Goal: Contribute content: Contribute content

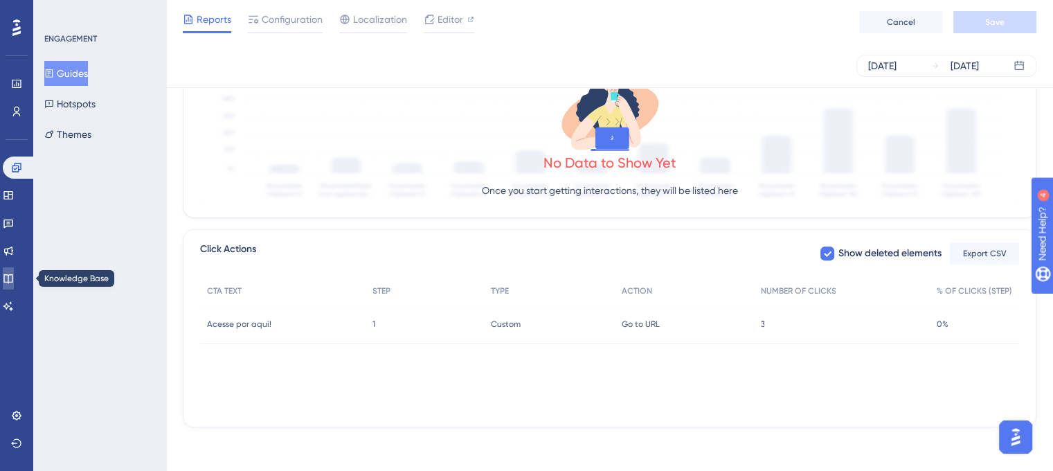
click at [8, 279] on link at bounding box center [8, 278] width 11 height 22
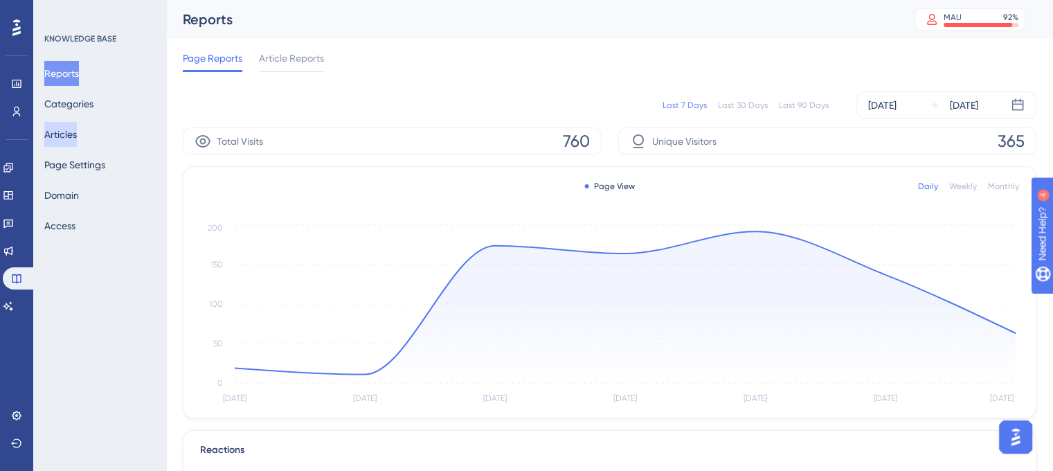
click at [60, 135] on button "Articles" at bounding box center [60, 134] width 33 height 25
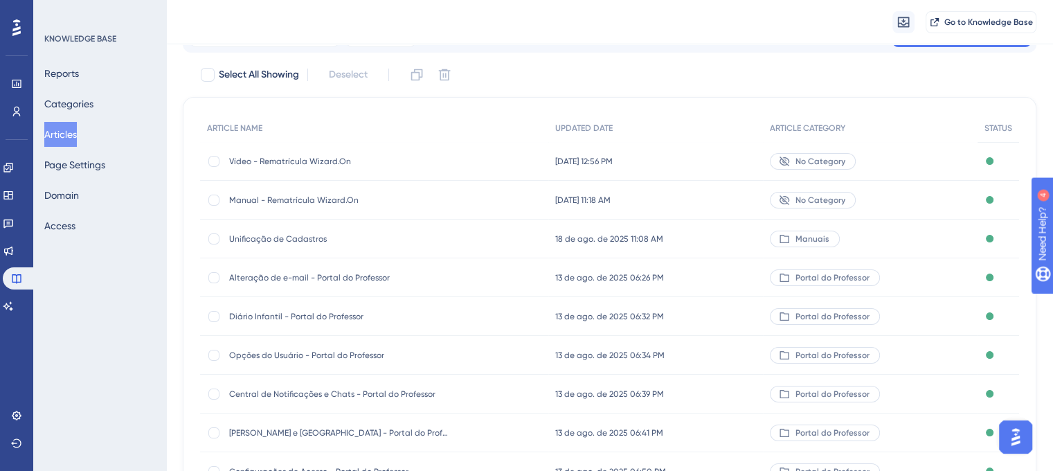
scroll to position [138, 0]
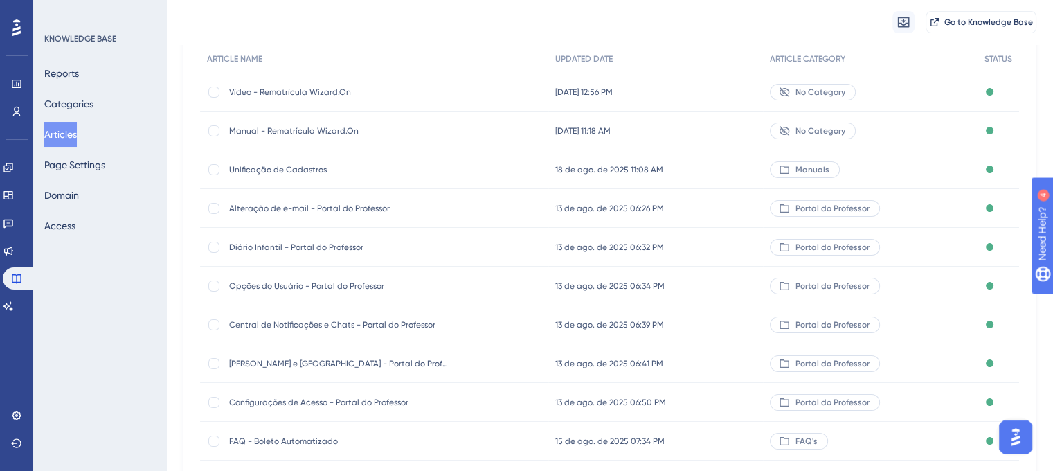
click at [400, 402] on span "Configurações de Acesso - Portal do Professor" at bounding box center [340, 402] width 222 height 11
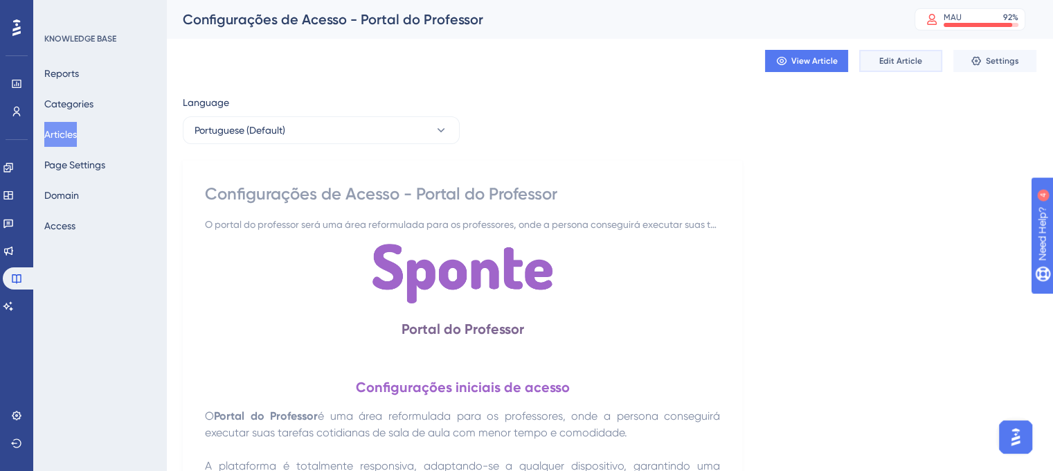
click at [868, 64] on button "Edit Article" at bounding box center [900, 61] width 83 height 22
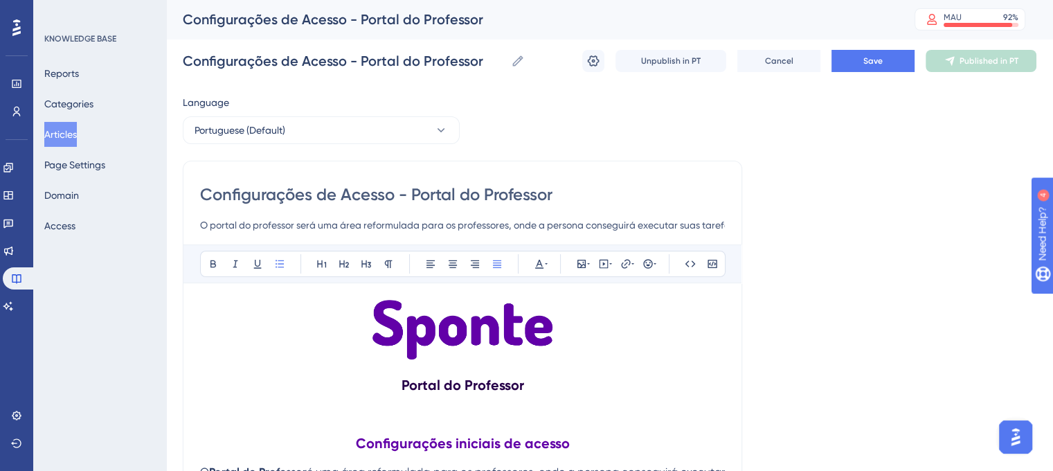
drag, startPoint x: 298, startPoint y: 226, endPoint x: 314, endPoint y: 227, distance: 15.2
click at [314, 227] on input "O portal do professor será uma área reformulada para os professores, onde a per…" at bounding box center [462, 225] width 525 height 17
click at [512, 223] on input "O portal do professor é uma área reformulada para os professores, onde a person…" at bounding box center [462, 225] width 525 height 17
type input "O portal do professor é uma área reformulada para os professores, onde será pos…"
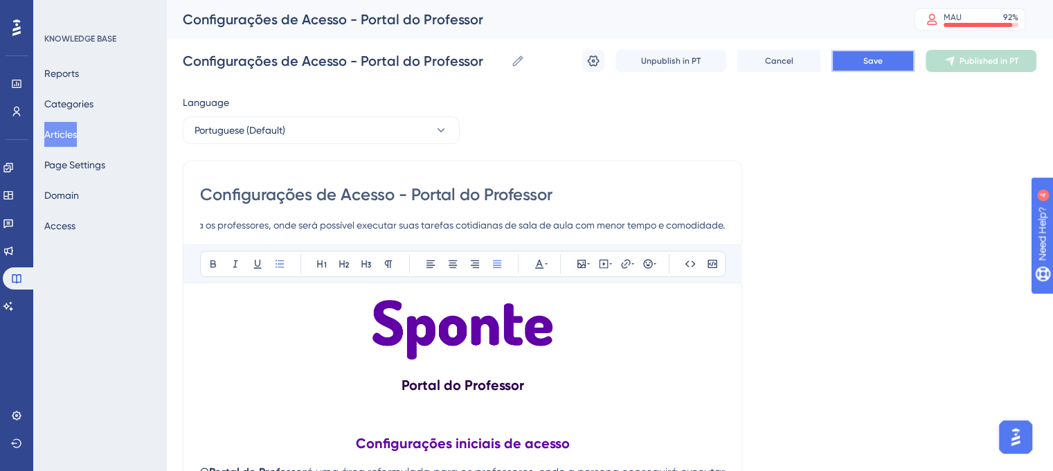
click at [893, 61] on button "Save" at bounding box center [873, 61] width 83 height 22
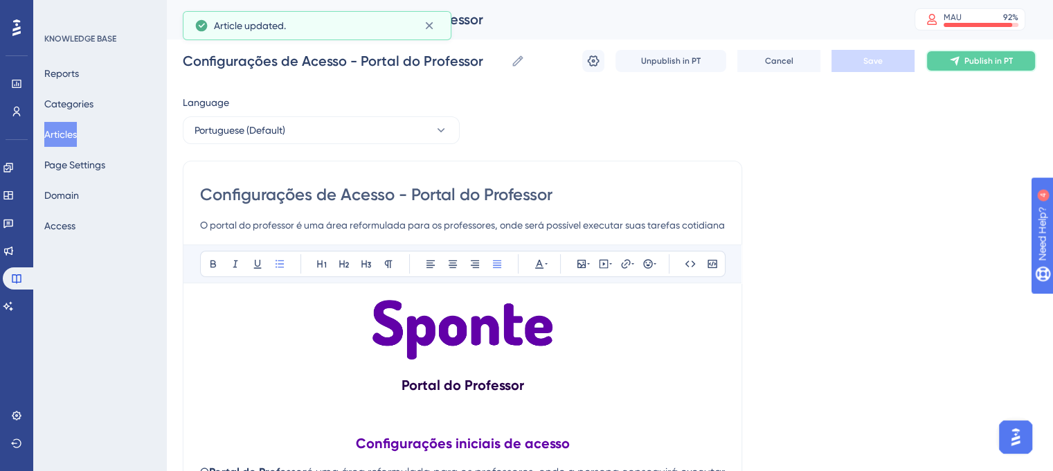
click at [977, 63] on span "Publish in PT" at bounding box center [989, 60] width 48 height 11
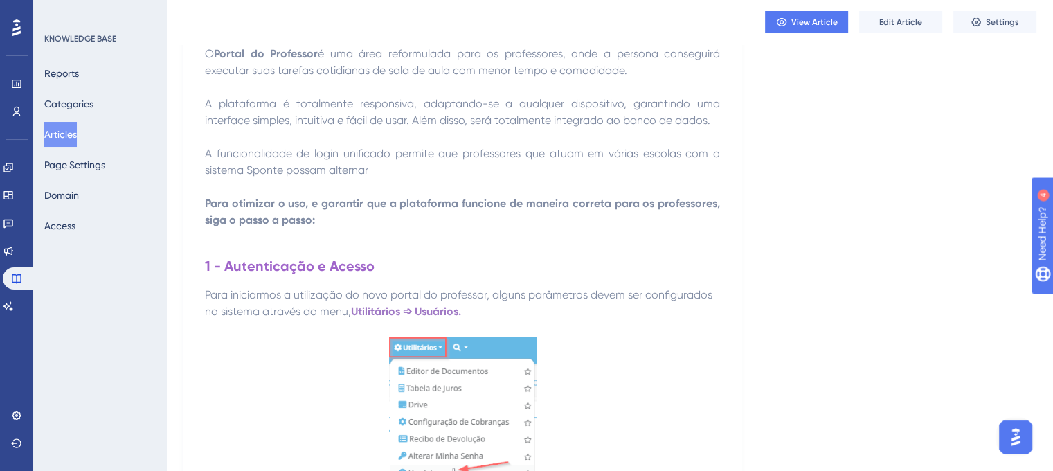
scroll to position [346, 0]
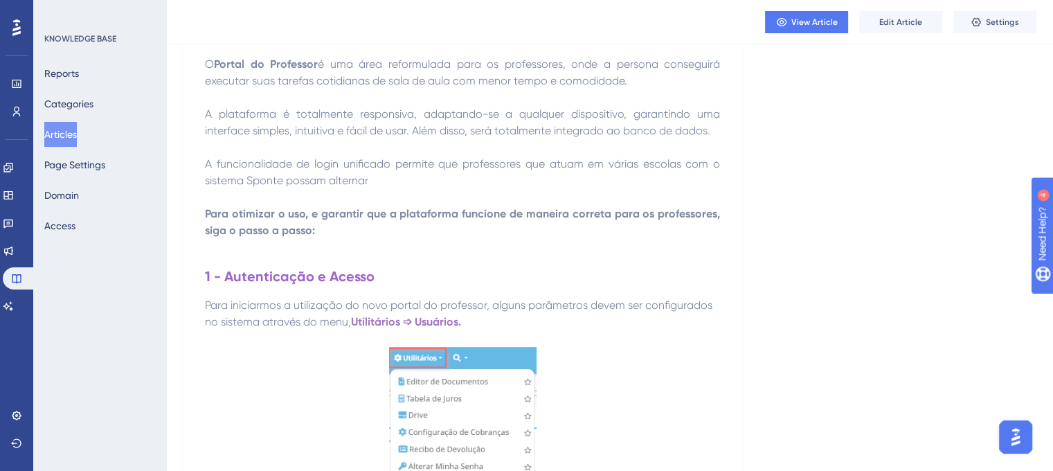
click at [72, 134] on button "Articles" at bounding box center [60, 134] width 33 height 25
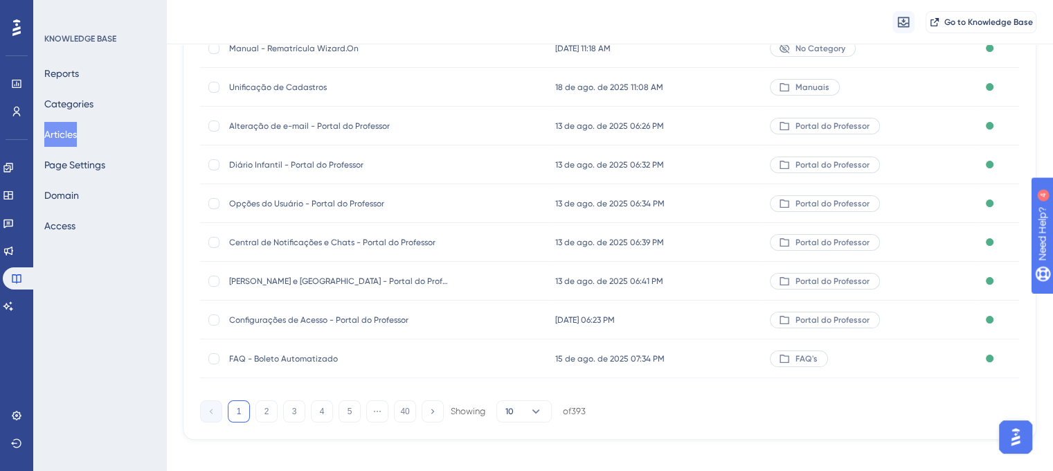
scroll to position [233, 0]
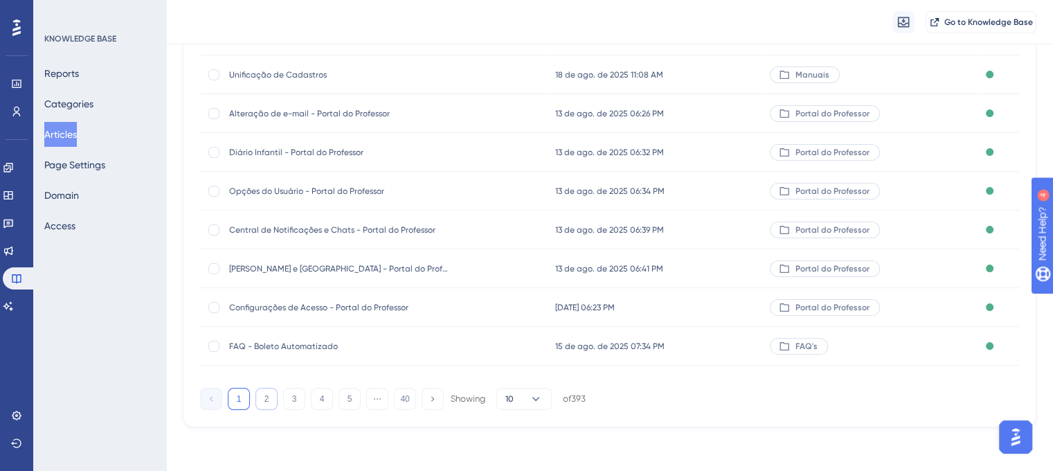
click at [264, 397] on button "2" at bounding box center [266, 399] width 22 height 22
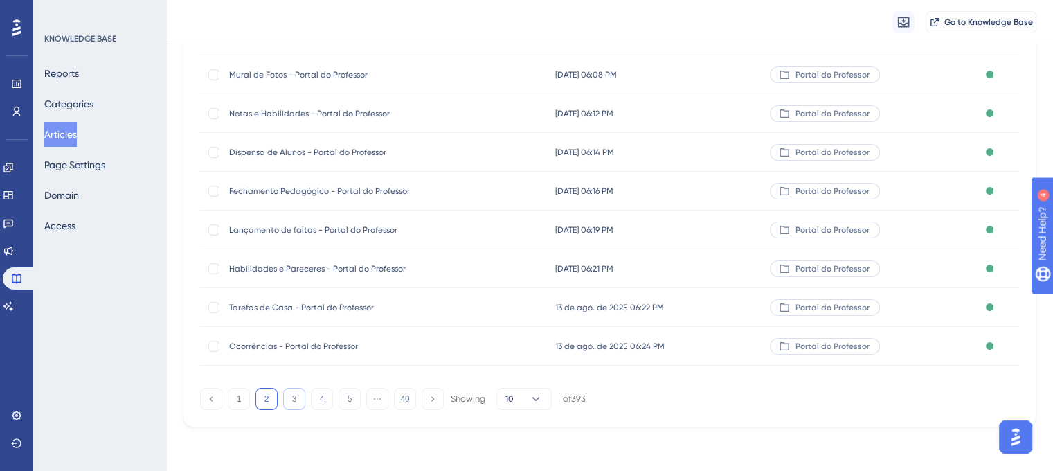
click at [294, 396] on button "3" at bounding box center [294, 399] width 22 height 22
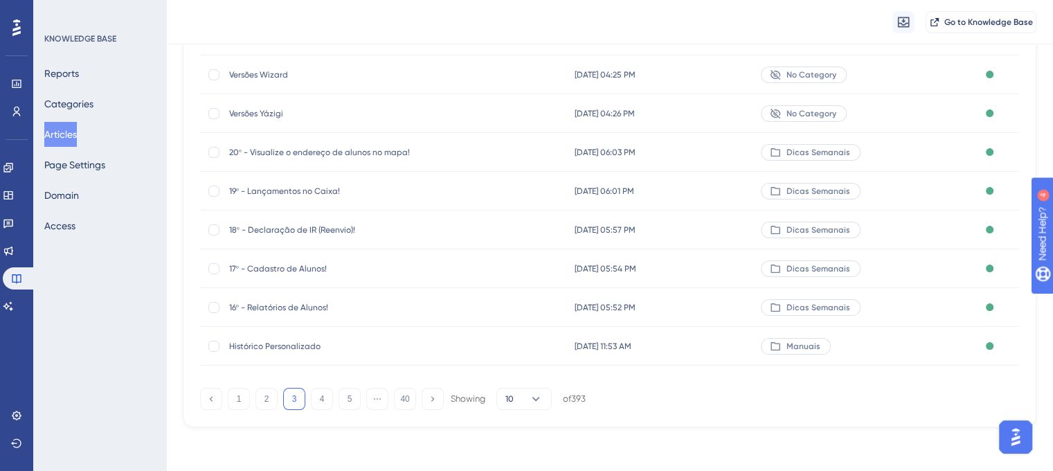
click at [309, 398] on div "1 2 3 4 5 ⋯ 40 Showing 10 of 393" at bounding box center [393, 399] width 386 height 22
click at [321, 400] on button "4" at bounding box center [322, 399] width 22 height 22
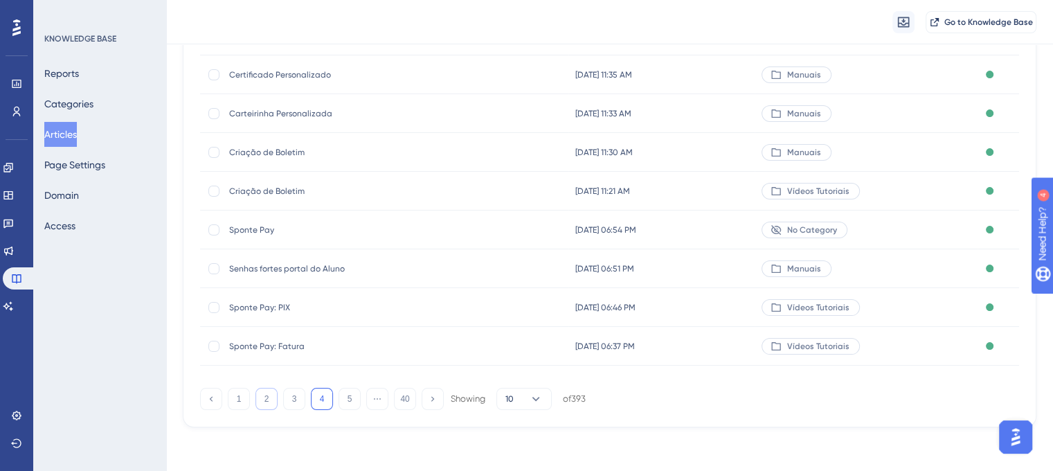
click at [269, 406] on button "2" at bounding box center [266, 399] width 22 height 22
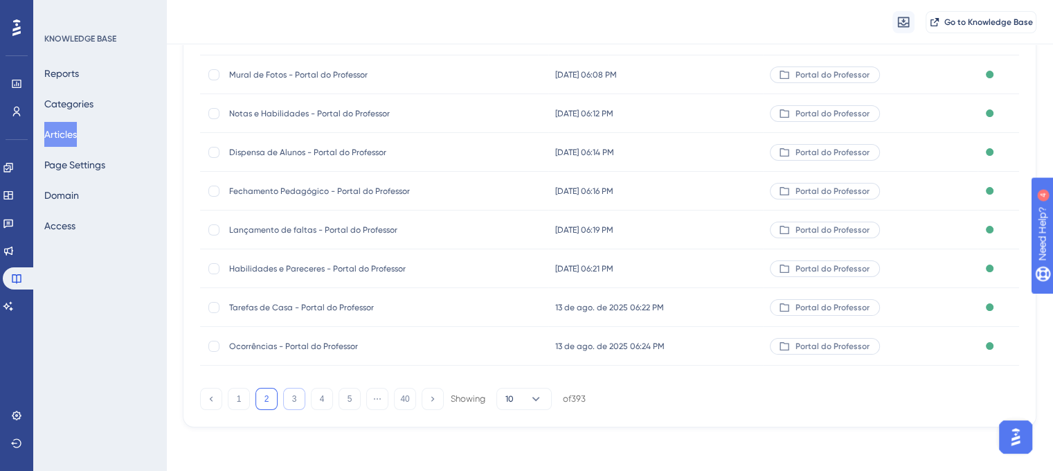
click at [291, 401] on button "3" at bounding box center [294, 399] width 22 height 22
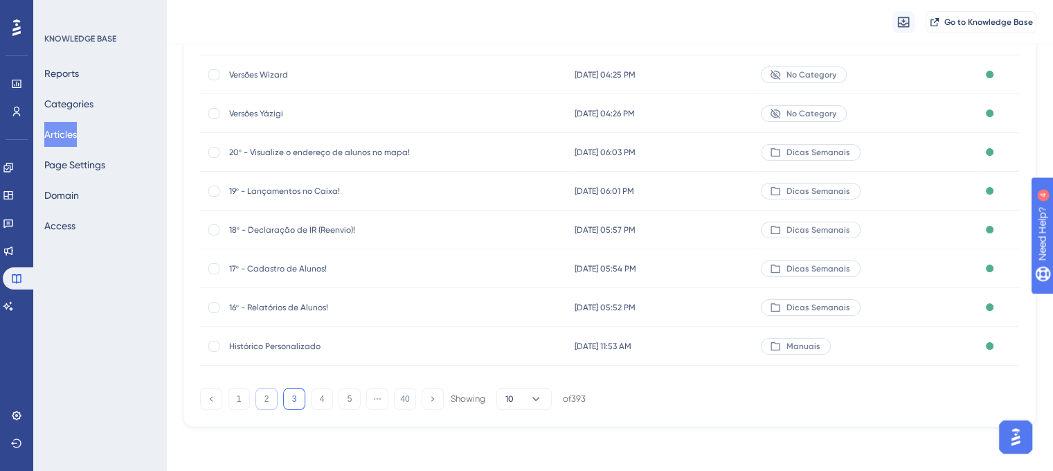
click at [263, 395] on button "2" at bounding box center [266, 399] width 22 height 22
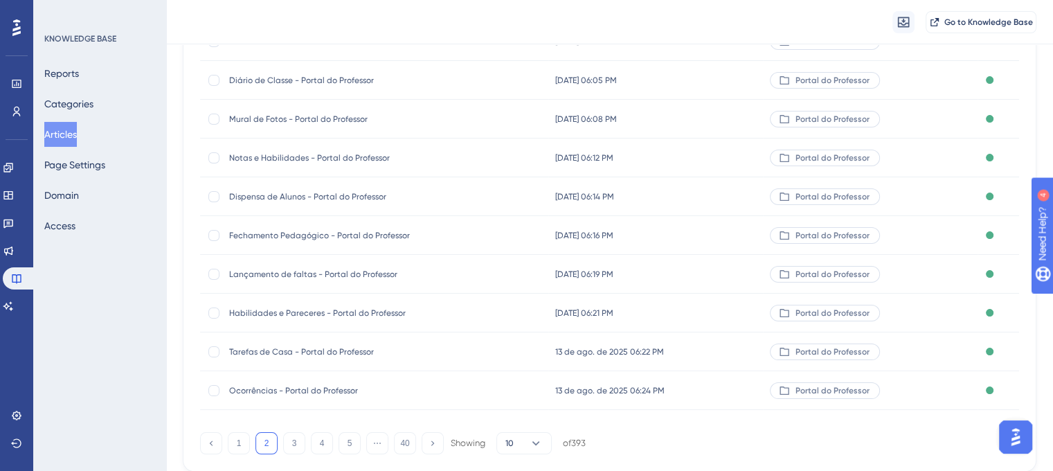
scroll to position [228, 0]
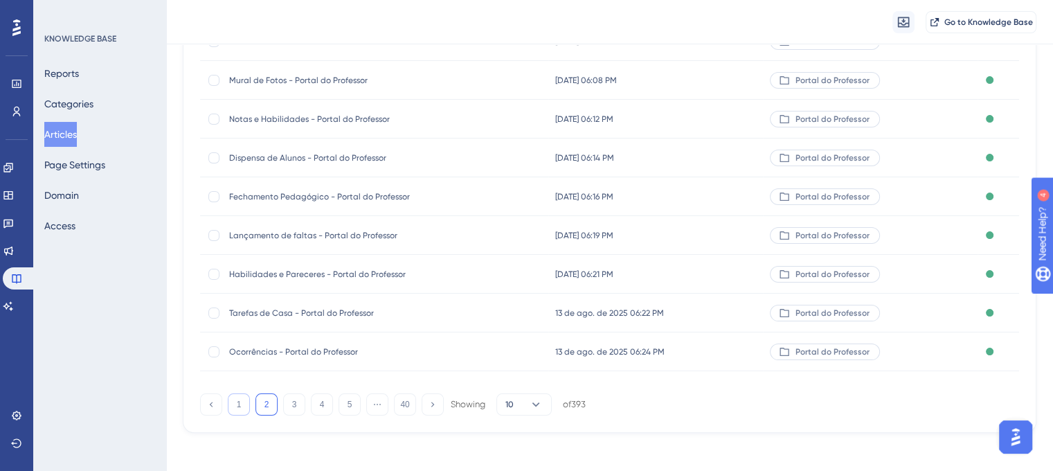
click at [233, 405] on button "1" at bounding box center [239, 404] width 22 height 22
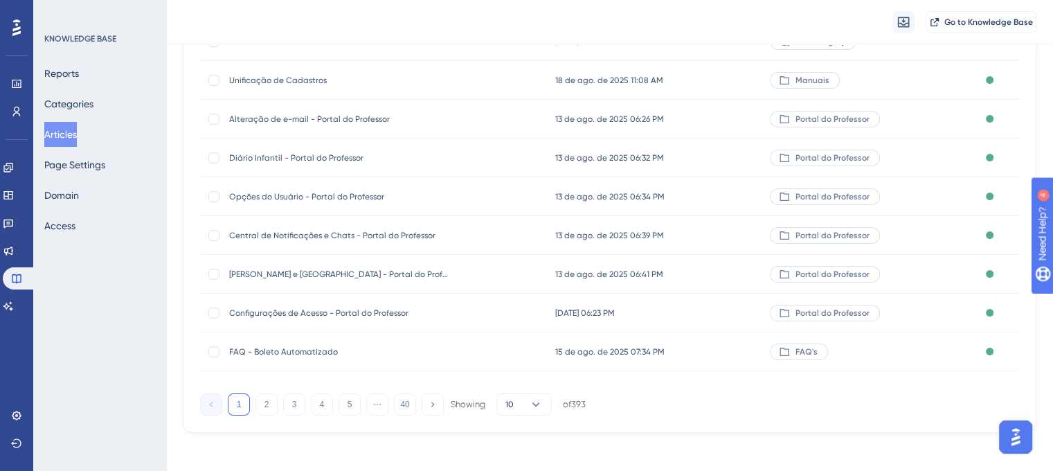
click at [385, 230] on span "Central de Notificações e Chats - Portal do Professor" at bounding box center [340, 235] width 222 height 11
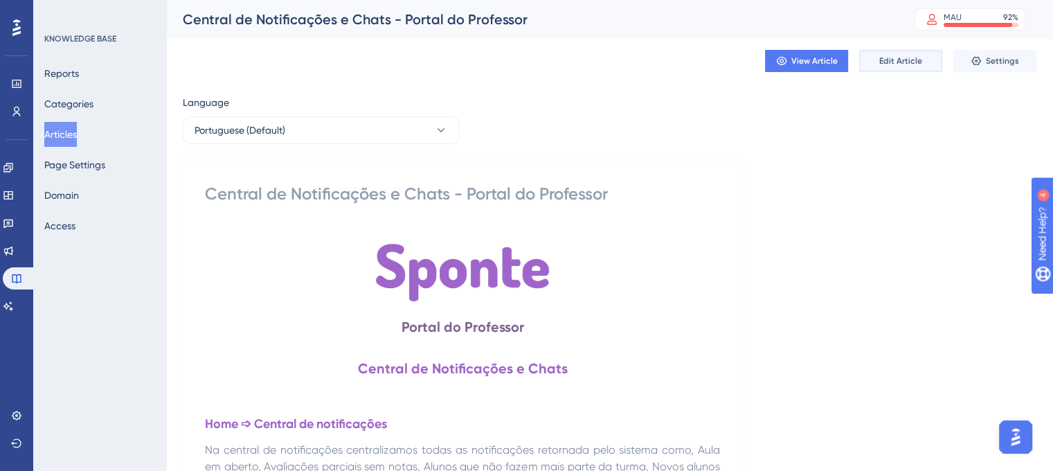
click at [877, 60] on button "Edit Article" at bounding box center [900, 61] width 83 height 22
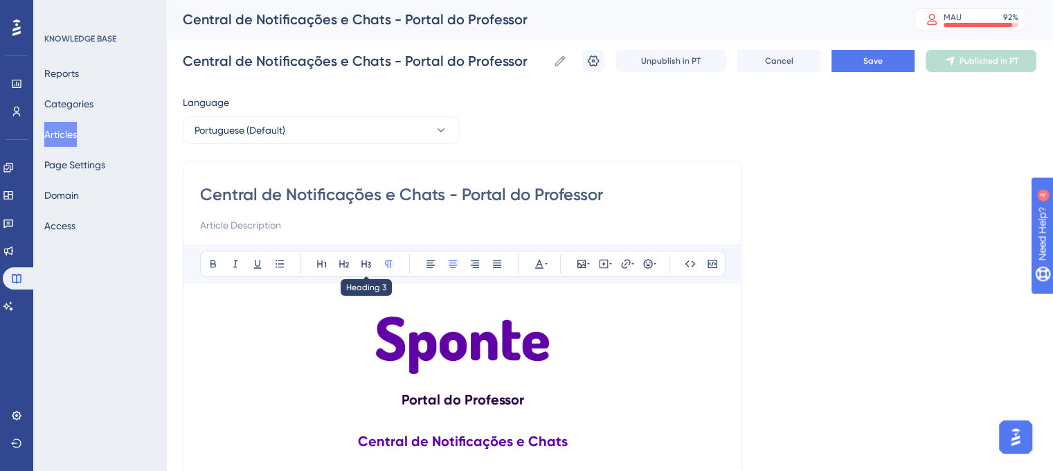
scroll to position [277, 0]
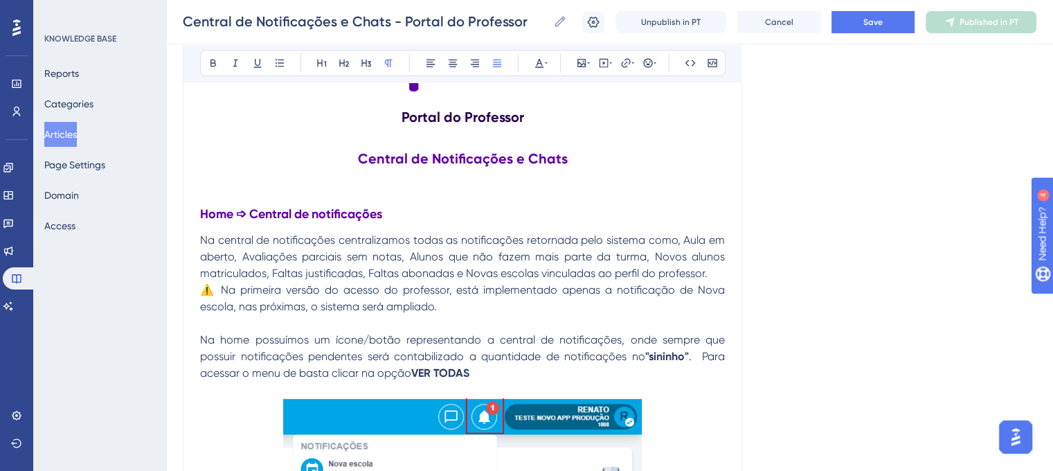
drag, startPoint x: 442, startPoint y: 307, endPoint x: 199, endPoint y: 240, distance: 251.5
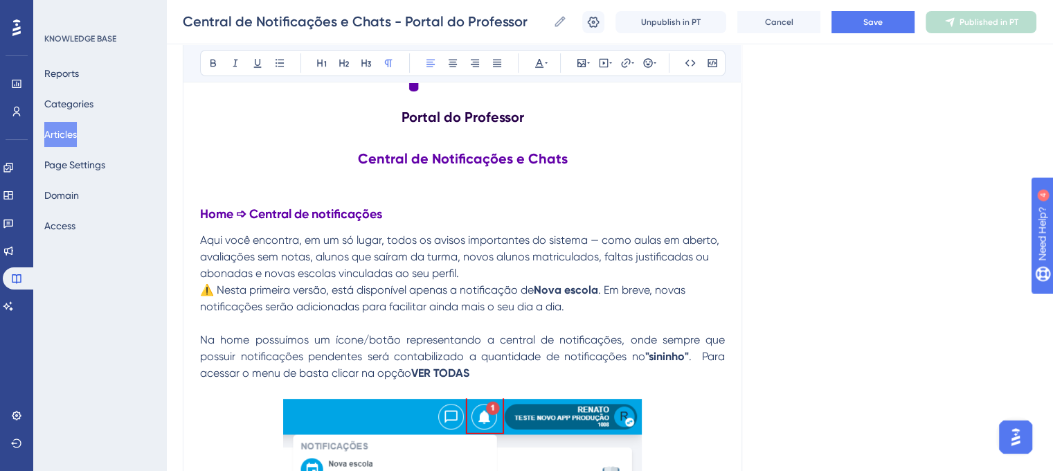
click at [477, 275] on p "Aqui você encontra, em um só lugar, todos os avisos importantes do sistema — co…" at bounding box center [462, 257] width 525 height 50
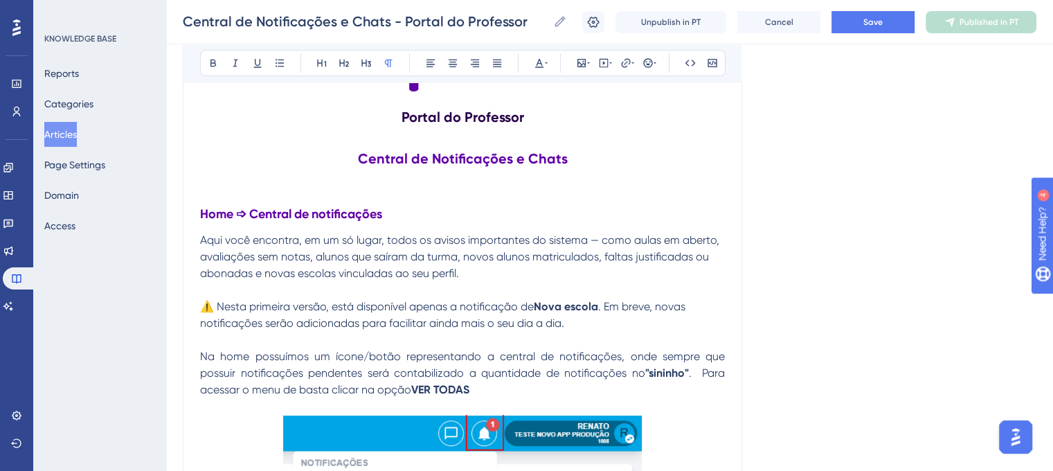
click at [895, 26] on button "Save" at bounding box center [873, 22] width 83 height 22
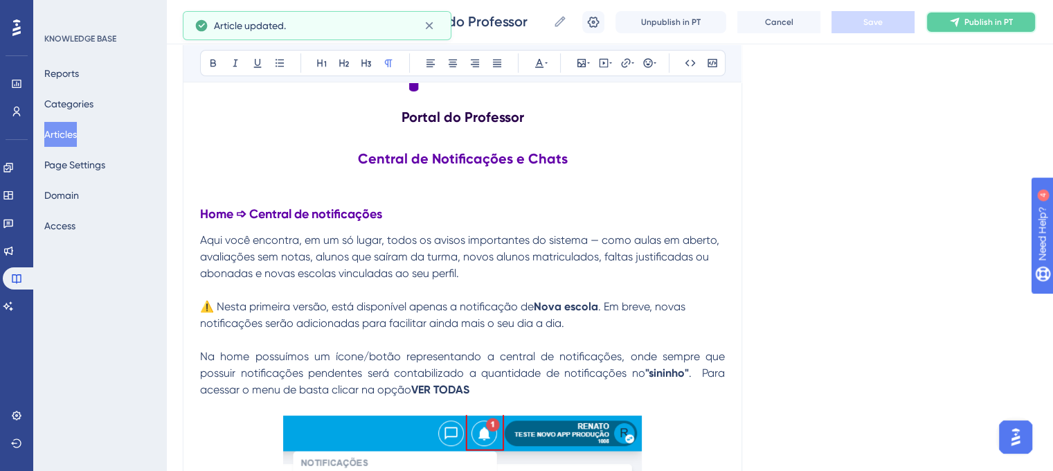
click at [969, 24] on span "Publish in PT" at bounding box center [989, 22] width 48 height 11
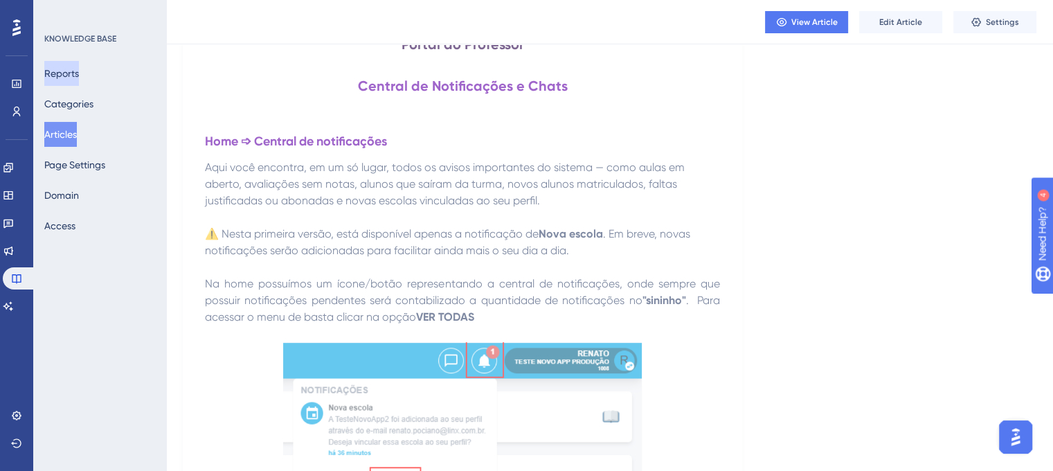
drag, startPoint x: 66, startPoint y: 134, endPoint x: 63, endPoint y: 82, distance: 52.0
click at [66, 134] on button "Articles" at bounding box center [60, 134] width 33 height 25
